Goal: Information Seeking & Learning: Learn about a topic

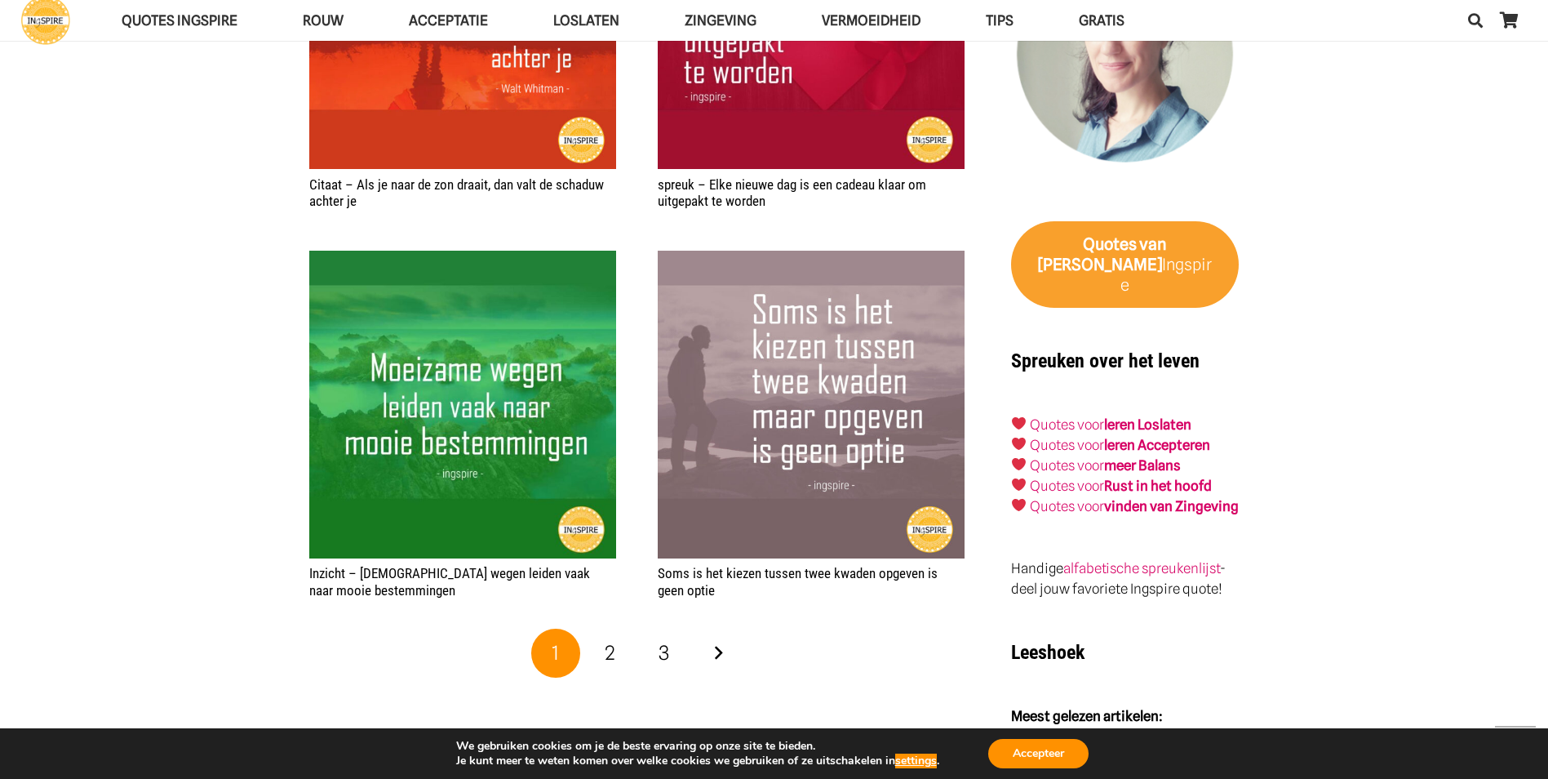
scroll to position [2530, 0]
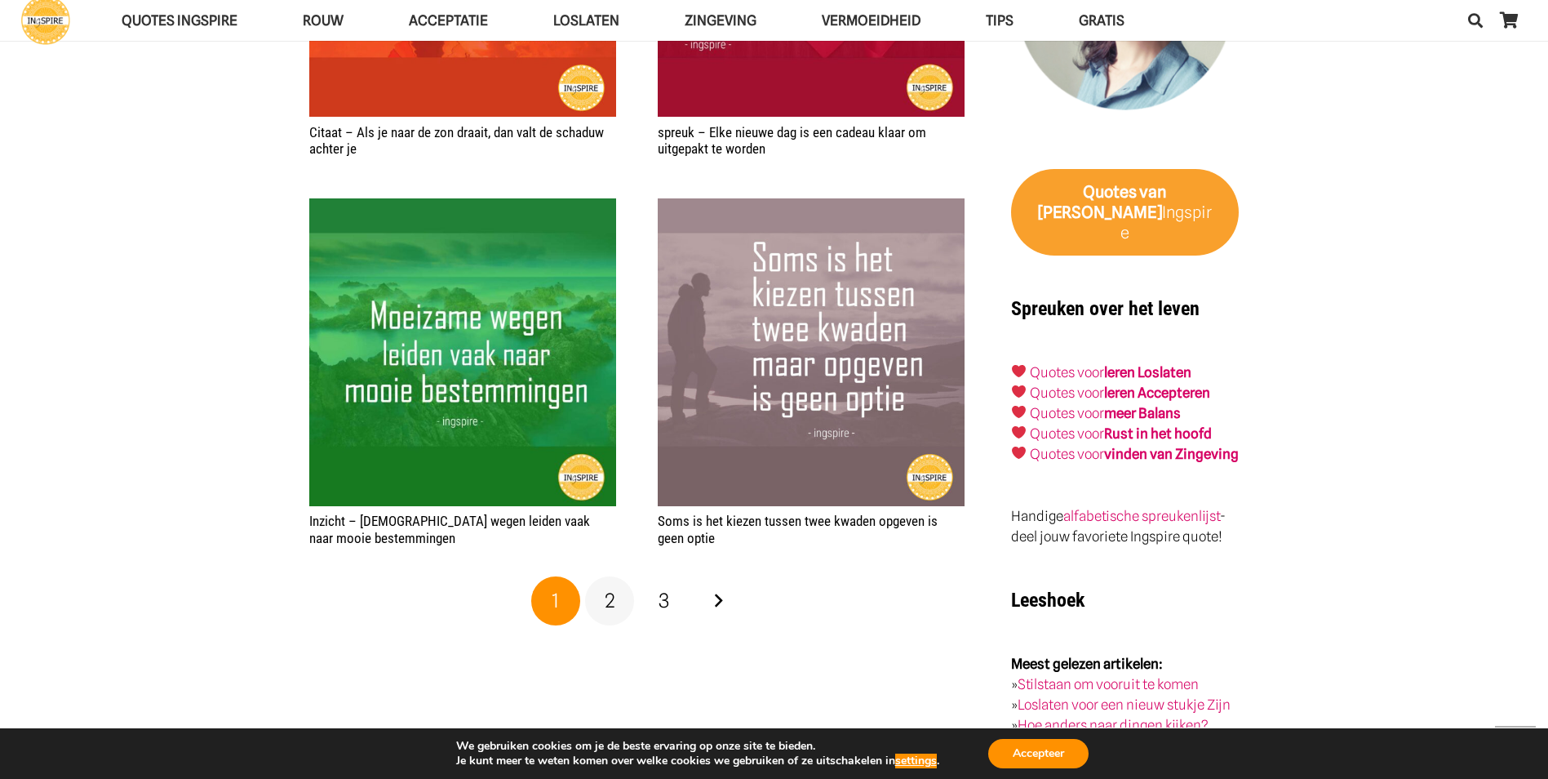
click at [611, 615] on link "2" at bounding box center [609, 600] width 49 height 49
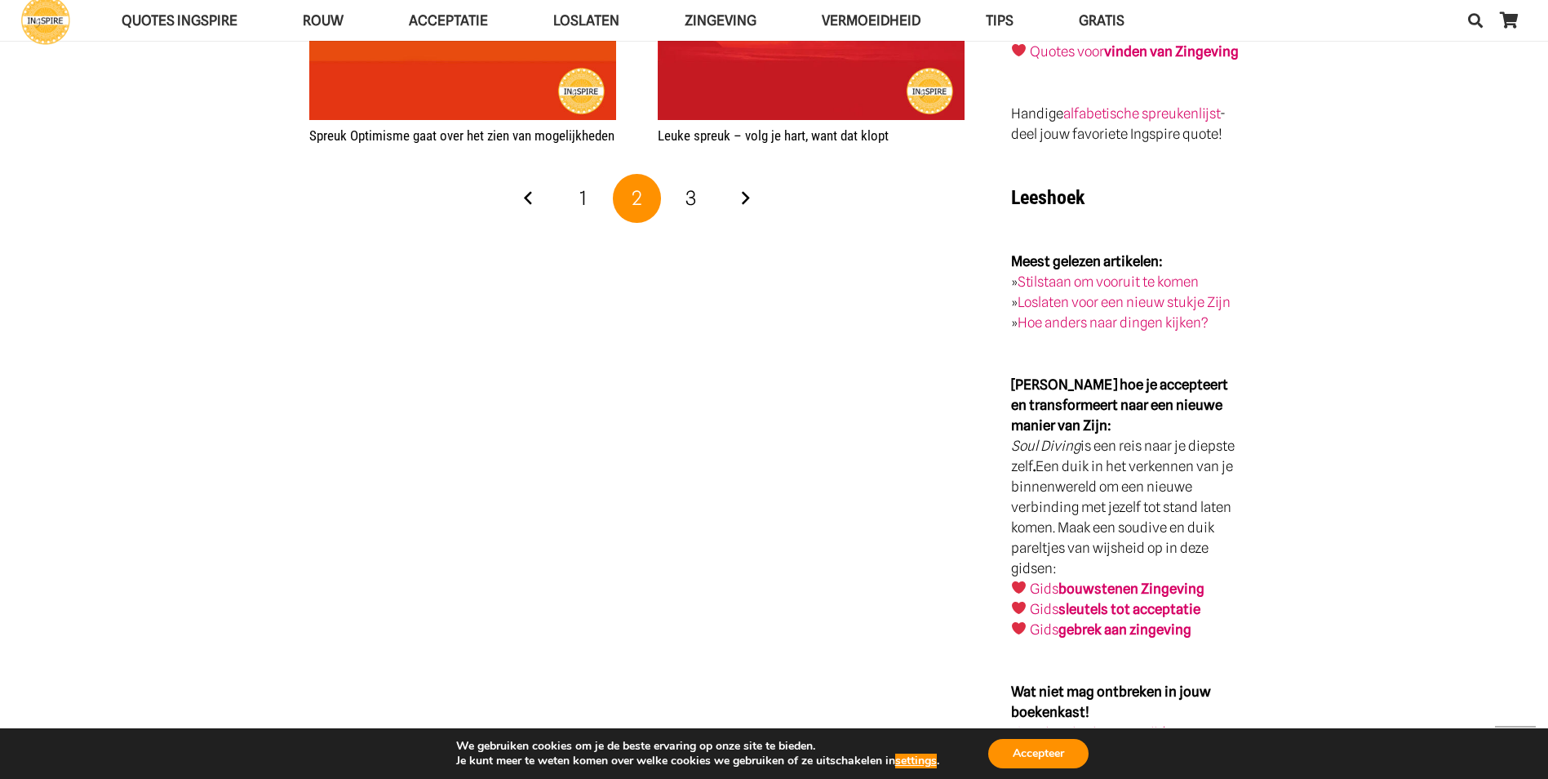
scroll to position [2938, 0]
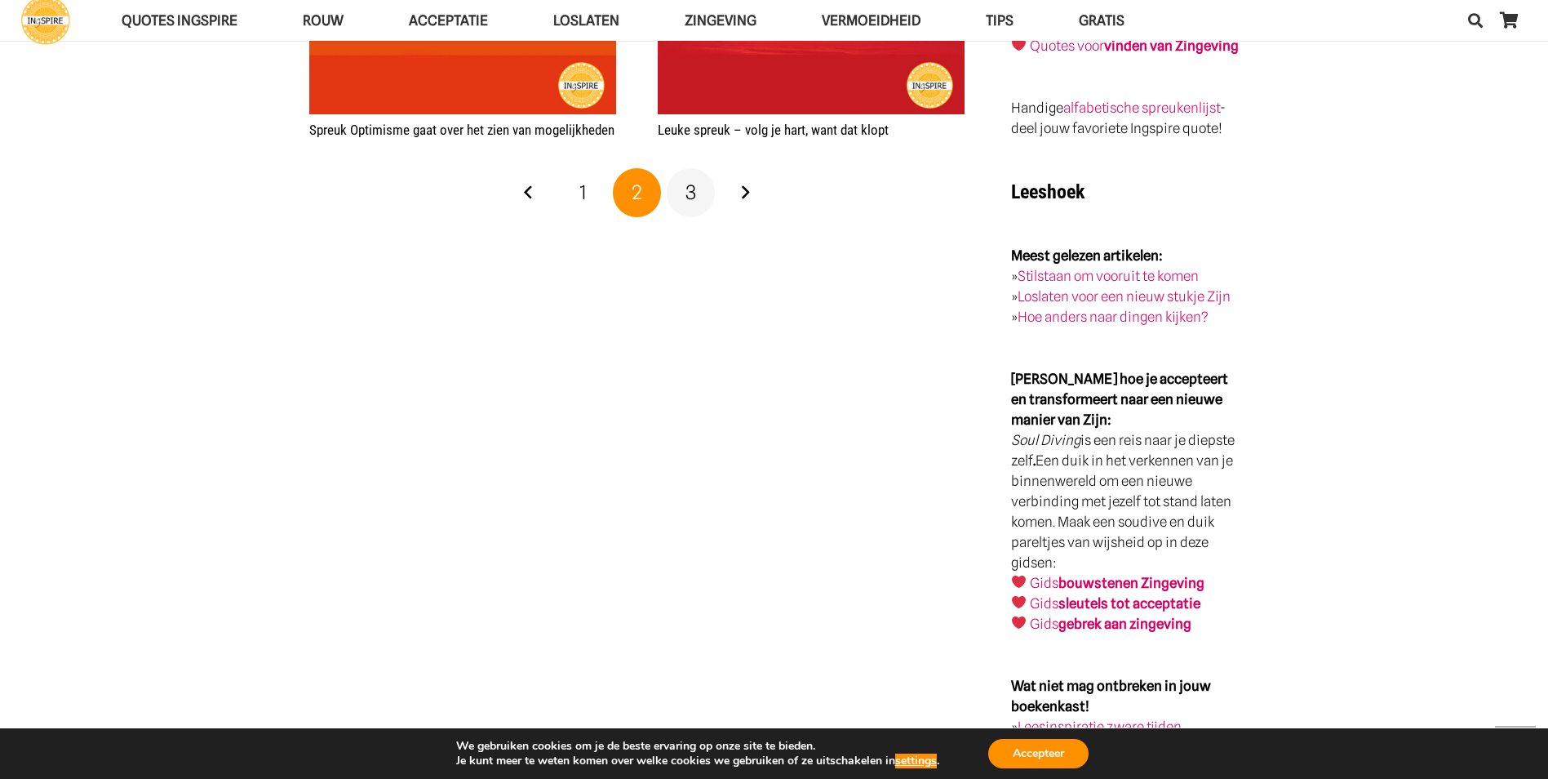
click at [689, 180] on span "3" at bounding box center [691, 192] width 11 height 24
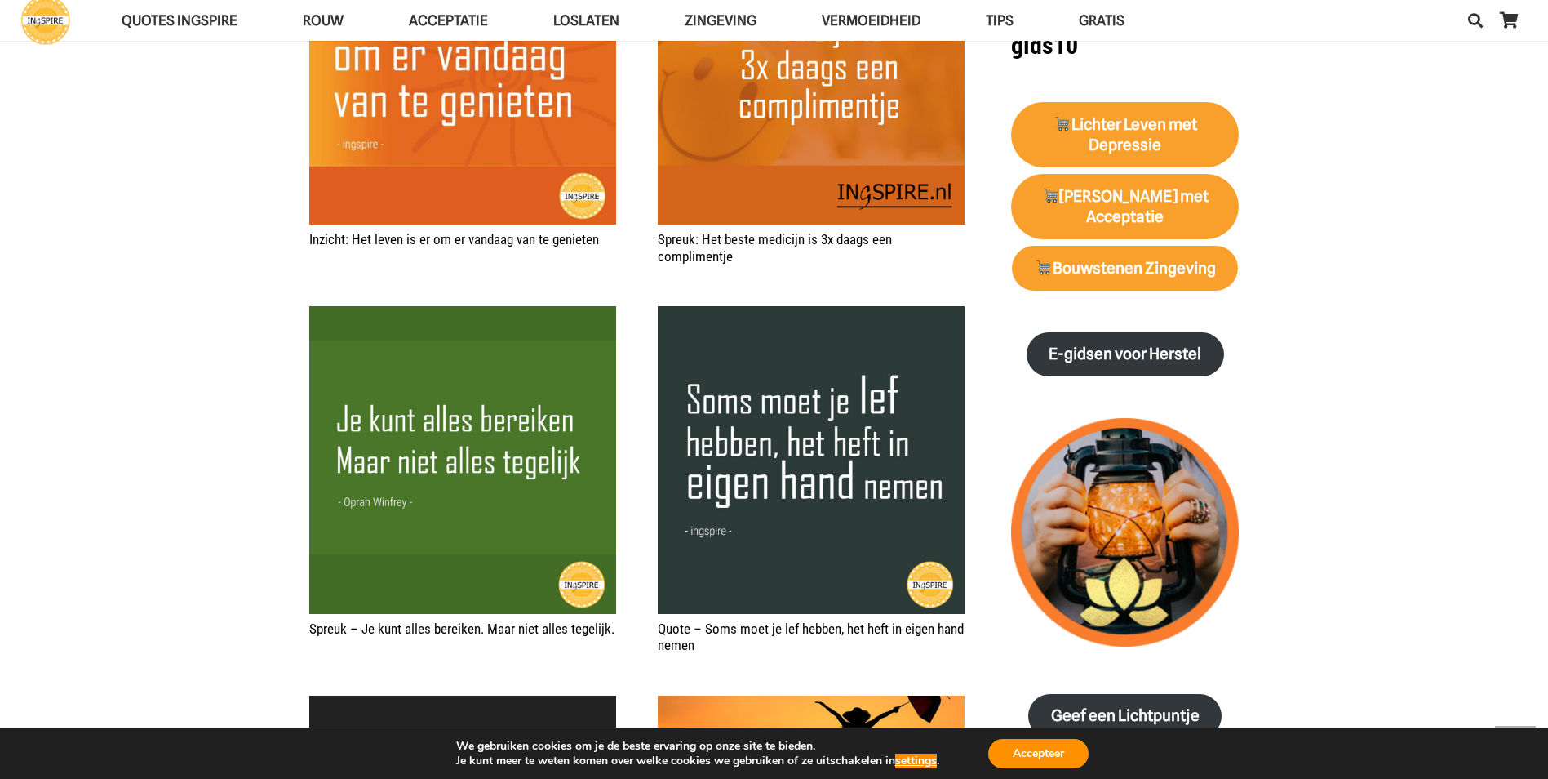
scroll to position [1551, 0]
